Goal: Information Seeking & Learning: Check status

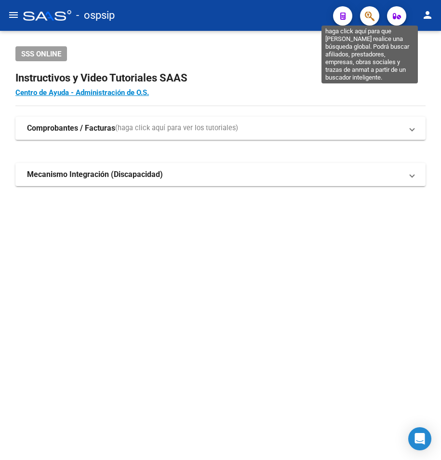
click at [373, 13] on icon "button" at bounding box center [370, 16] width 10 height 11
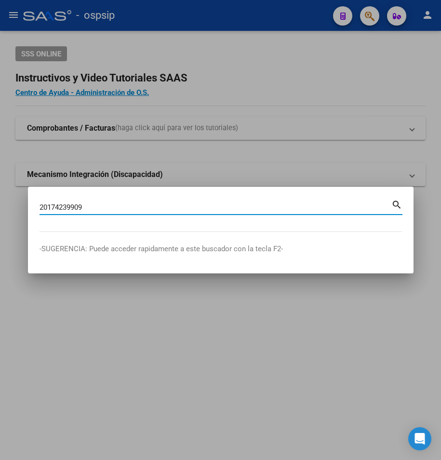
type input "20174239909"
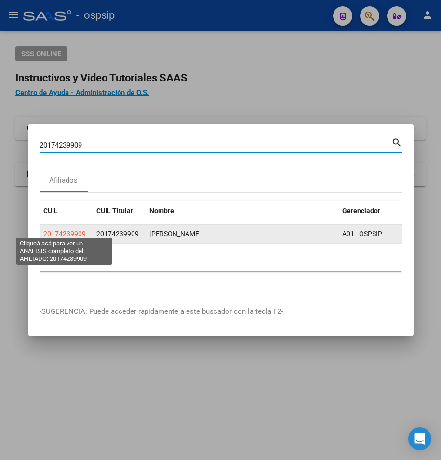
click at [77, 230] on span "20174239909" at bounding box center [64, 234] width 42 height 8
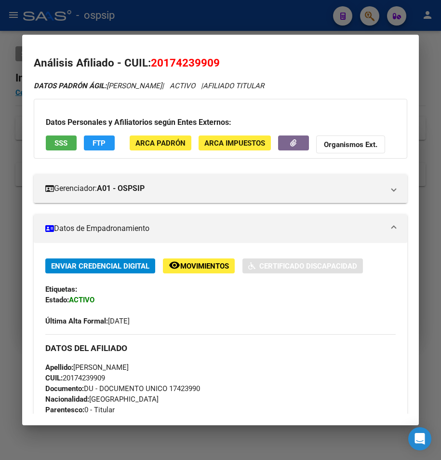
click at [63, 142] on span "SSS" at bounding box center [60, 143] width 13 height 9
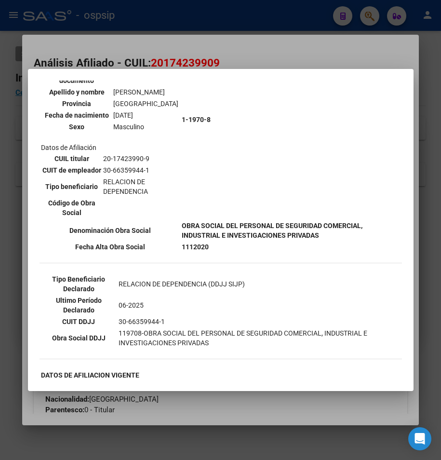
scroll to position [145, 0]
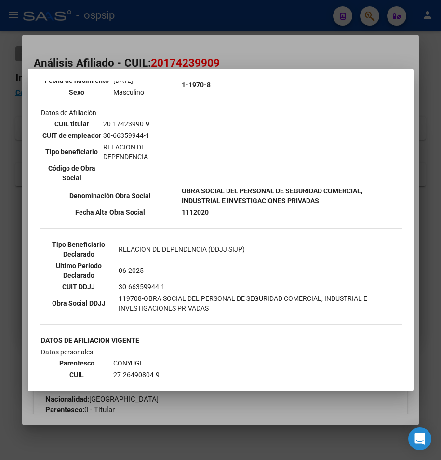
click at [280, 52] on div at bounding box center [220, 230] width 441 height 460
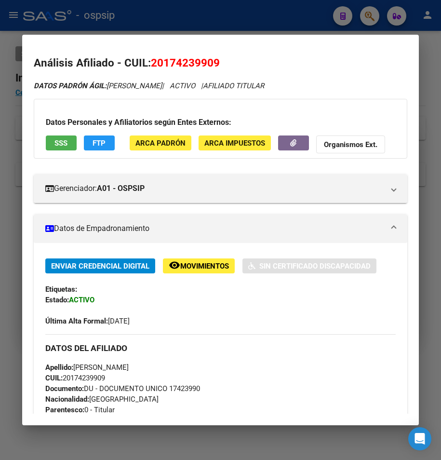
click at [280, 30] on div at bounding box center [220, 230] width 441 height 460
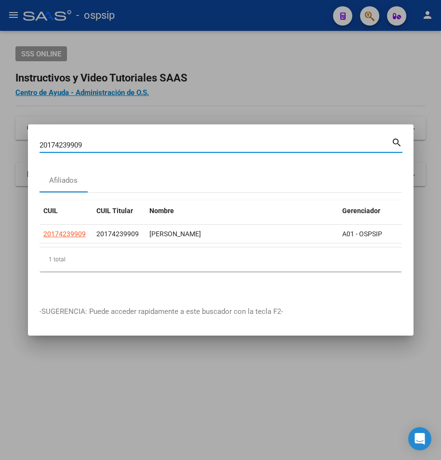
drag, startPoint x: 88, startPoint y: 140, endPoint x: -34, endPoint y: 146, distance: 122.5
click at [0, 146] on html "menu - ospsip person Firma Express Reportes Egresos Devengados Auditorías x Áre…" at bounding box center [220, 230] width 441 height 460
type input "22225518"
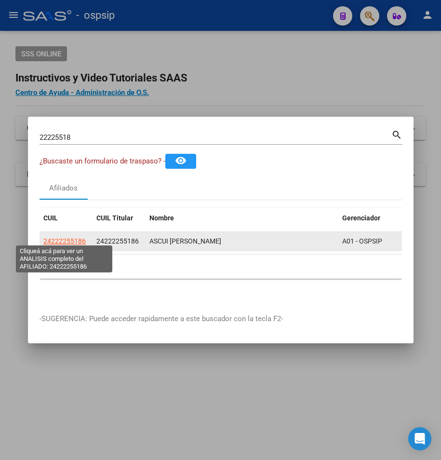
click at [67, 241] on span "24222255186" at bounding box center [64, 241] width 42 height 8
type textarea "24222255186"
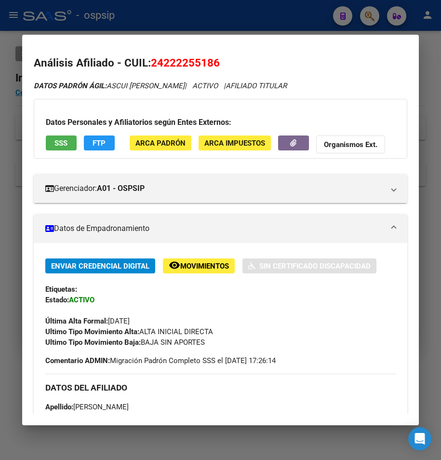
click at [66, 144] on span "SSS" at bounding box center [60, 143] width 13 height 9
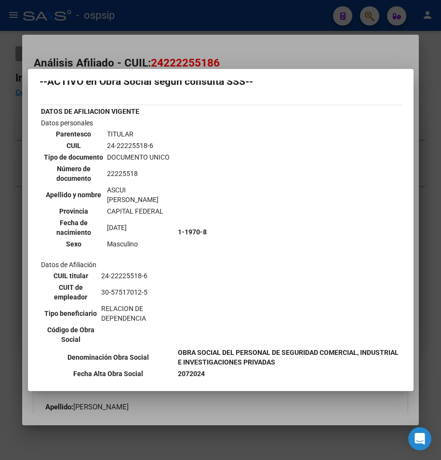
scroll to position [0, 0]
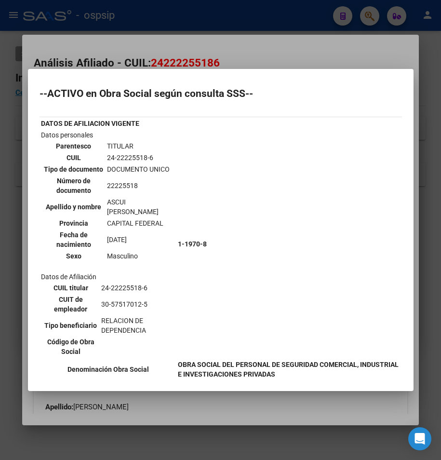
click at [237, 47] on div at bounding box center [220, 230] width 441 height 460
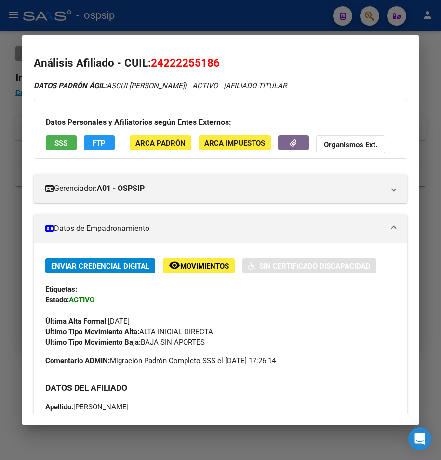
click at [239, 23] on div at bounding box center [220, 230] width 441 height 460
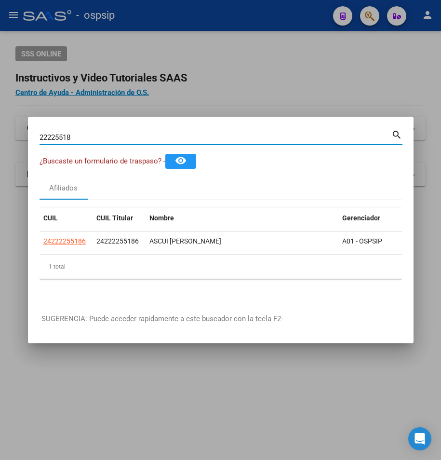
drag, startPoint x: 51, startPoint y: 137, endPoint x: -9, endPoint y: 138, distance: 60.2
click at [0, 138] on html "menu - ospsip person Firma Express Reportes Egresos Devengados Auditorías x Áre…" at bounding box center [220, 230] width 441 height 460
type input "52645110"
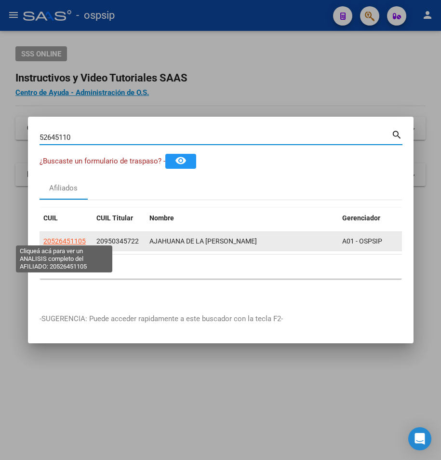
click at [61, 237] on span "20526451105" at bounding box center [64, 241] width 42 height 8
type textarea "20526451105"
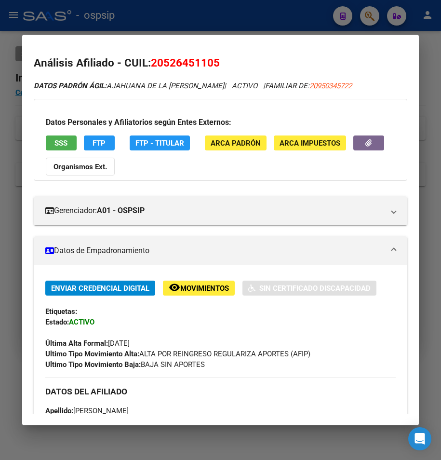
click at [59, 147] on span "SSS" at bounding box center [60, 143] width 13 height 9
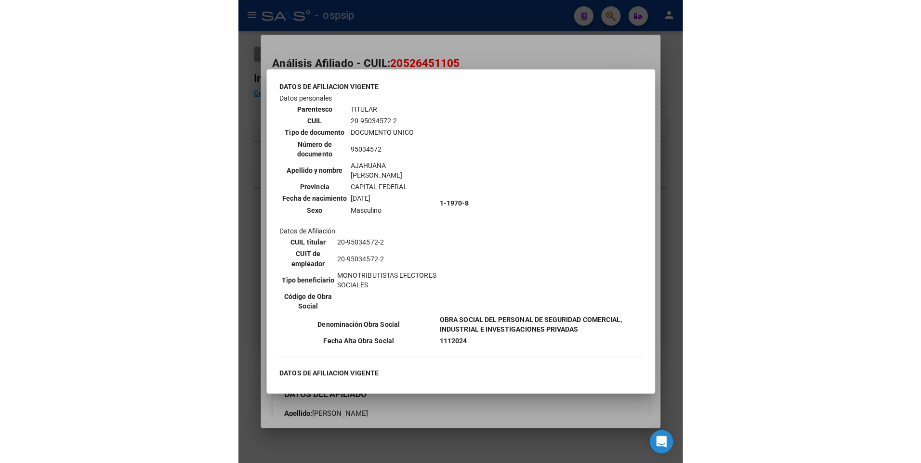
scroll to position [193, 0]
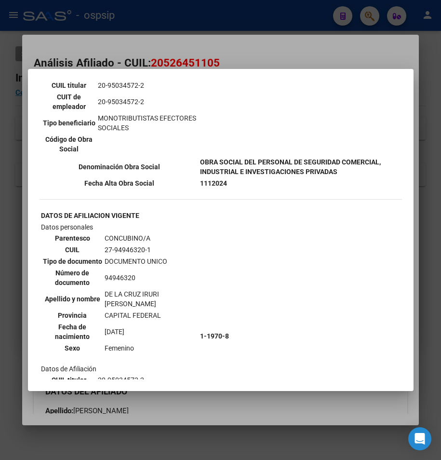
click at [227, 43] on div at bounding box center [220, 230] width 441 height 460
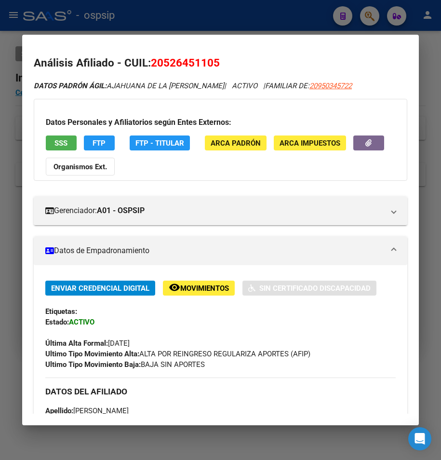
click at [223, 30] on div at bounding box center [220, 230] width 441 height 460
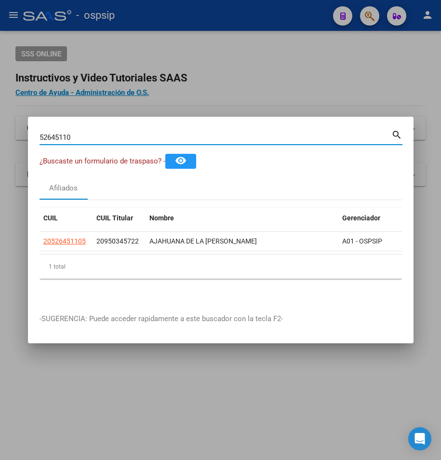
drag, startPoint x: 86, startPoint y: 131, endPoint x: -18, endPoint y: 145, distance: 105.1
click at [0, 145] on html "menu - ospsip person Firma Express Reportes Egresos Devengados Auditorías x Áre…" at bounding box center [220, 230] width 441 height 460
